Goal: Communication & Community: Answer question/provide support

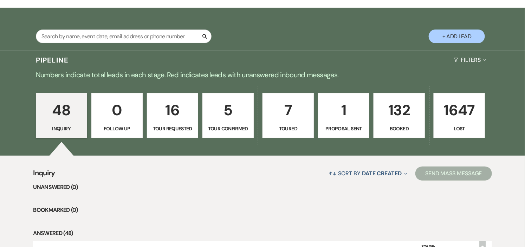
click at [394, 110] on p "132" at bounding box center [399, 110] width 42 height 24
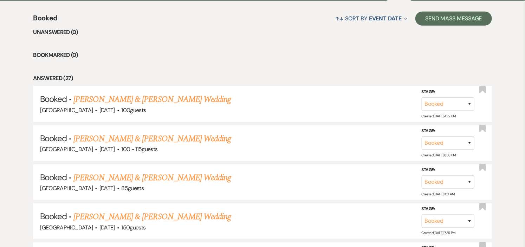
scroll to position [273, 0]
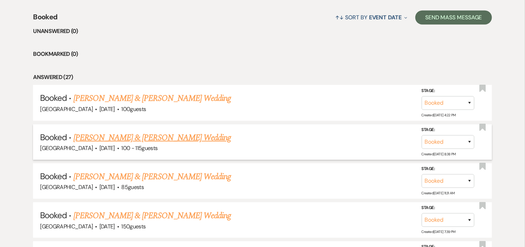
click at [180, 138] on link "[PERSON_NAME] & [PERSON_NAME] Wedding" at bounding box center [151, 137] width 157 height 13
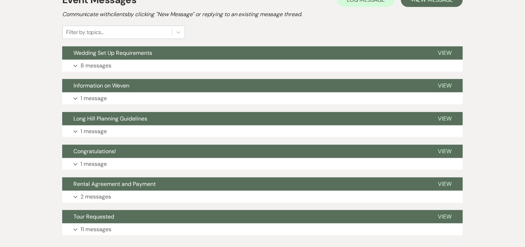
scroll to position [195, 0]
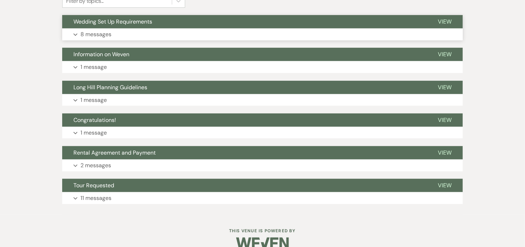
click at [203, 25] on button "Wedding Set Up Requirements" at bounding box center [244, 21] width 364 height 13
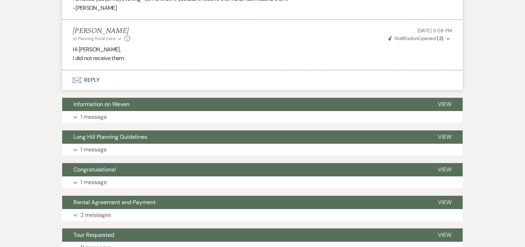
scroll to position [698, 0]
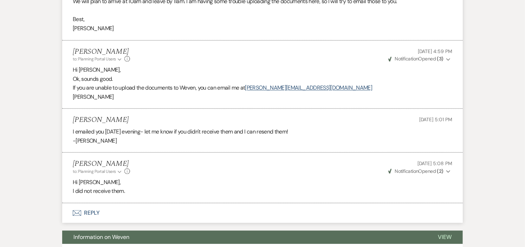
click at [93, 212] on button "Envelope Reply" at bounding box center [262, 213] width 401 height 20
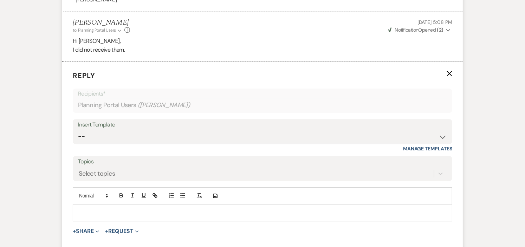
scroll to position [850, 0]
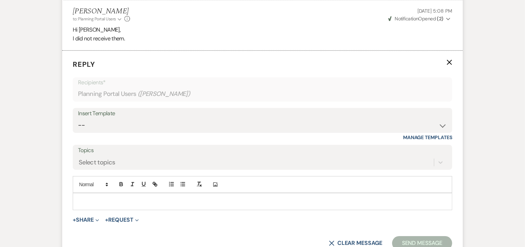
click at [150, 202] on p at bounding box center [262, 201] width 368 height 8
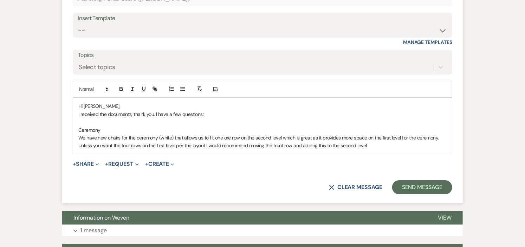
scroll to position [967, 0]
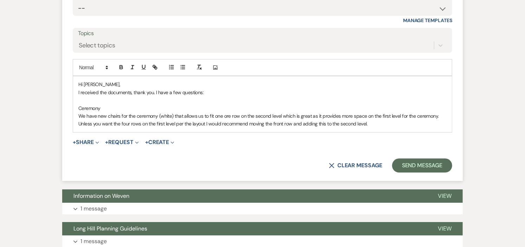
click at [224, 115] on p "We have new chairs for the ceremony (white) that allows us to fit one ore row o…" at bounding box center [262, 116] width 368 height 8
click at [112, 122] on p "Unless you want the four rows on the first level per the layout I would recomme…" at bounding box center [262, 124] width 368 height 8
click at [160, 121] on p "Unless you prefer four rows on the first level per the layout I would recommend…" at bounding box center [262, 124] width 368 height 8
click at [170, 124] on p "Unless you prefer four rows on the first level per the layout I would recommend…" at bounding box center [262, 124] width 368 height 8
click at [366, 125] on p "Unless you prefer four rows on the first level (per the layout) I would recomme…" at bounding box center [262, 124] width 368 height 8
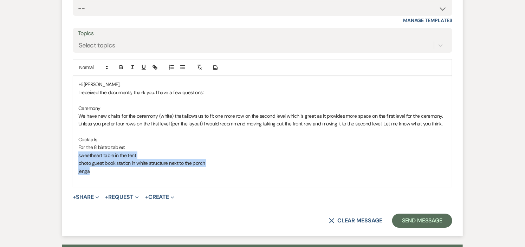
drag, startPoint x: 78, startPoint y: 157, endPoint x: 89, endPoint y: 169, distance: 16.7
click at [89, 169] on div "Hi [PERSON_NAME], I received the documents, thank you. I have a few questions: …" at bounding box center [262, 131] width 379 height 111
click at [182, 68] on icon "button" at bounding box center [183, 67] width 6 height 6
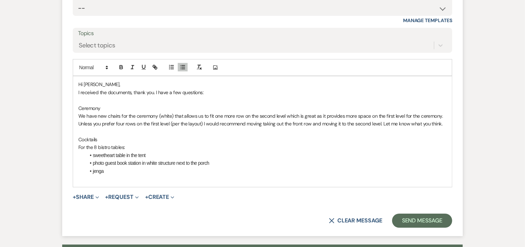
click at [234, 152] on li "sweetheart table in the tent" at bounding box center [265, 155] width 361 height 8
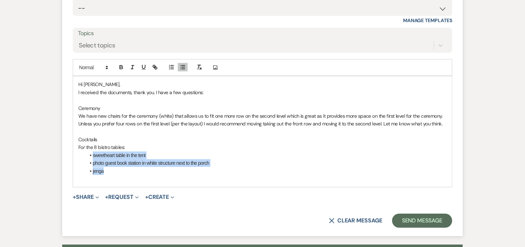
drag, startPoint x: 88, startPoint y: 156, endPoint x: 108, endPoint y: 173, distance: 26.7
click at [108, 173] on ul "sweetheart table in the tent photo guest book station in white structure next t…" at bounding box center [265, 163] width 361 height 24
click at [171, 65] on line "button" at bounding box center [172, 65] width 3 height 0
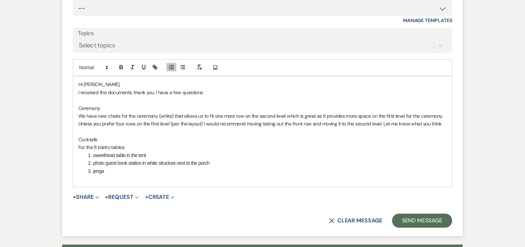
click at [230, 153] on li "sweetheart table in the tent" at bounding box center [266, 155] width 361 height 8
click at [118, 173] on li "jenga" at bounding box center [266, 171] width 361 height 8
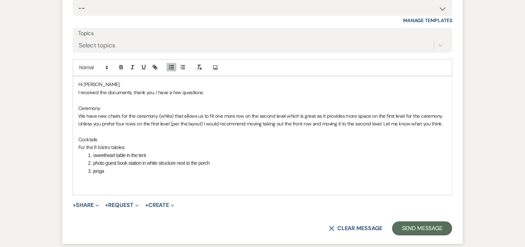
click at [115, 155] on li "sweetheart table in the tent" at bounding box center [266, 155] width 361 height 8
click at [120, 173] on li "jenga" at bounding box center [266, 171] width 361 height 8
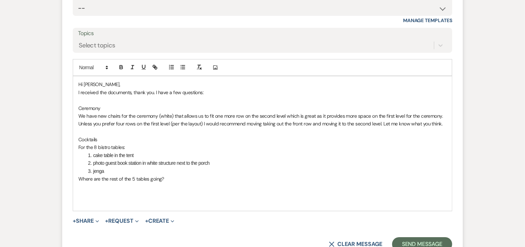
click at [121, 170] on li "jenga" at bounding box center [266, 171] width 361 height 8
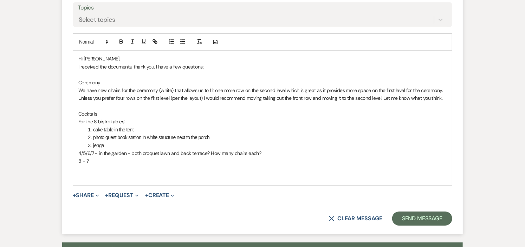
scroll to position [1006, 0]
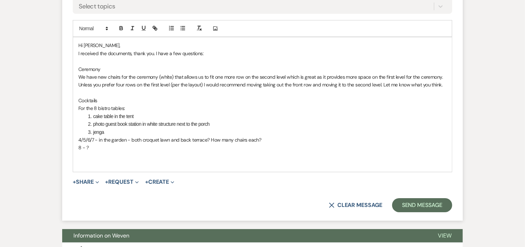
click at [152, 139] on p "4/5/6/7 - in the garden - both croquet lawn and back terrace? How many chairs e…" at bounding box center [262, 140] width 368 height 8
click at [128, 157] on p at bounding box center [262, 156] width 368 height 8
